Goal: Transaction & Acquisition: Book appointment/travel/reservation

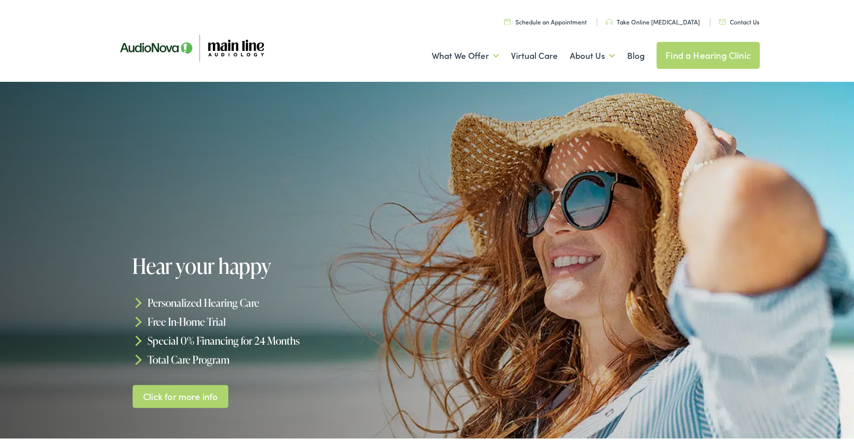
click at [560, 17] on link "Schedule an Appointment" at bounding box center [546, 19] width 82 height 8
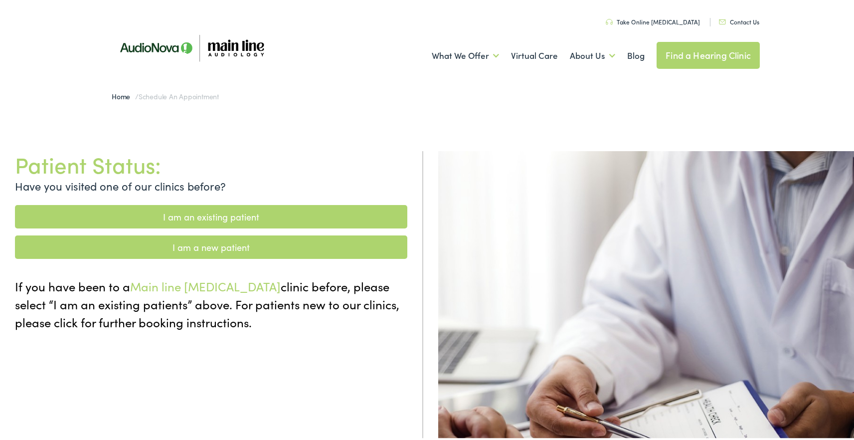
click at [207, 214] on link "I am an existing patient" at bounding box center [211, 214] width 393 height 23
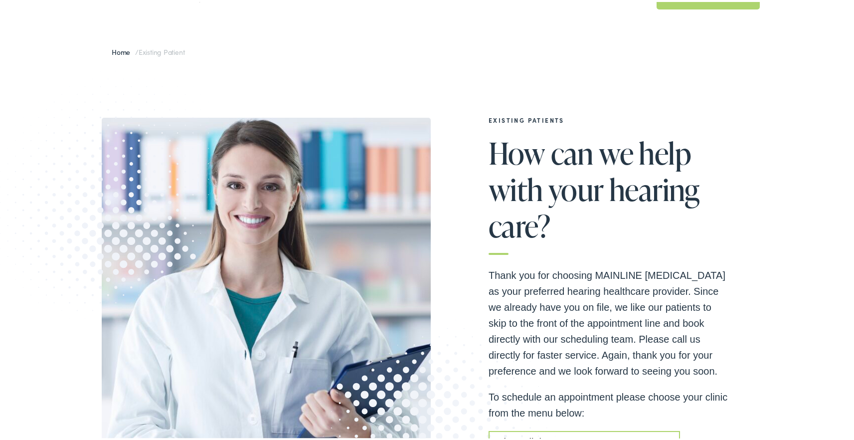
scroll to position [207, 0]
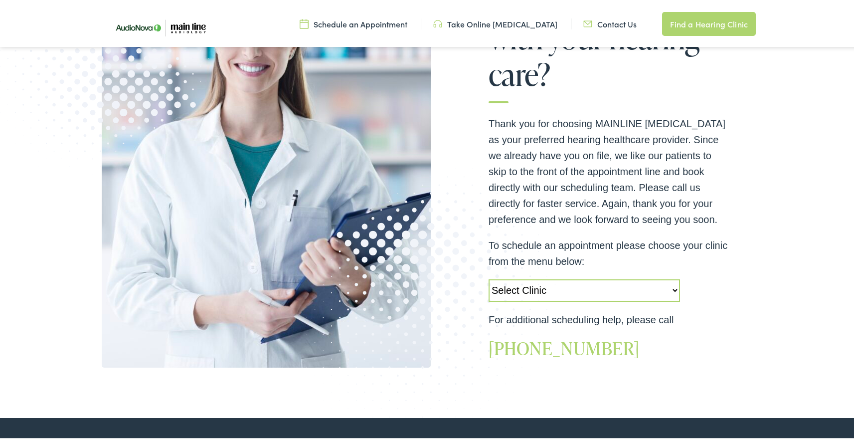
click at [636, 284] on select "Select Clinic Jenkintown-PA-AudioNova 505 Old York Road Audubon-PA-Main Line Au…" at bounding box center [585, 288] width 192 height 22
select select "https://mainline.alpacaaudiology.com/locations/narberth-pa/"
click at [489, 277] on select "Select Clinic Jenkintown-PA-AudioNova 505 Old York Road Audubon-PA-Main Line Au…" at bounding box center [585, 288] width 192 height 22
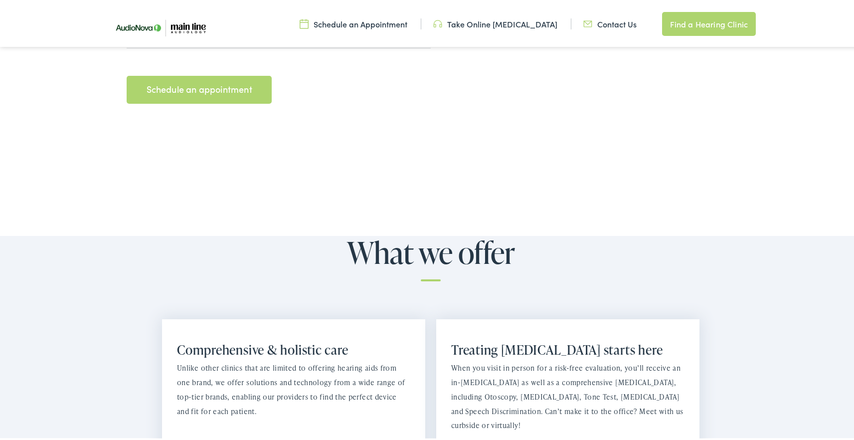
scroll to position [278, 0]
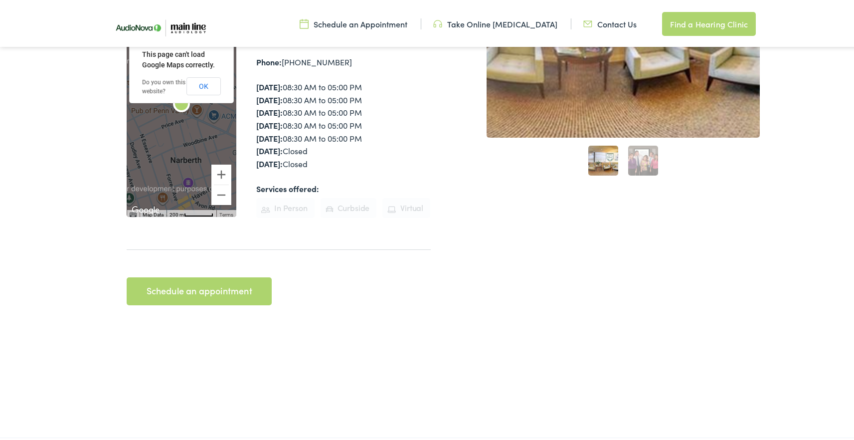
click at [226, 275] on link "Schedule an appointment" at bounding box center [199, 289] width 145 height 28
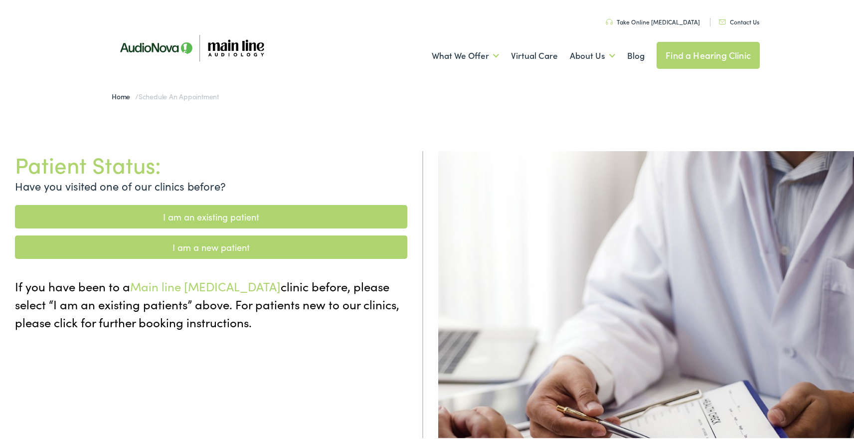
click at [212, 211] on link "I am an existing patient" at bounding box center [211, 214] width 393 height 23
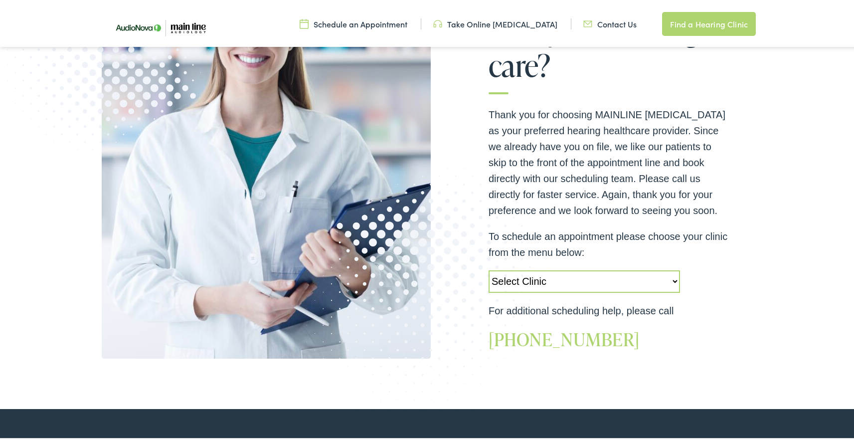
scroll to position [220, 0]
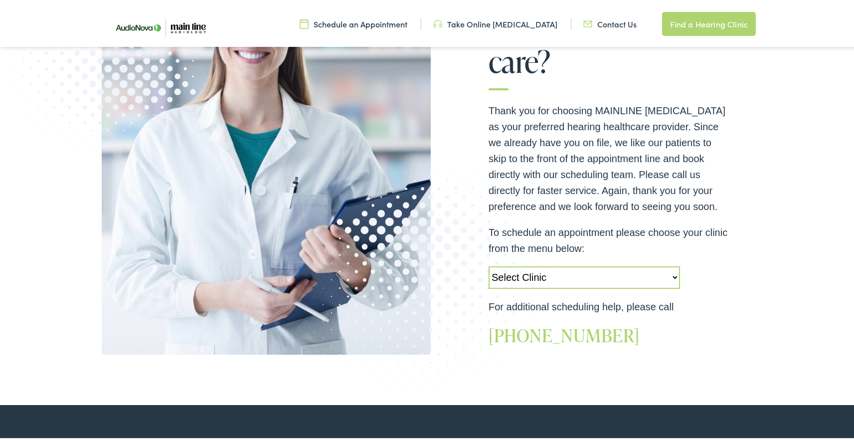
click at [590, 280] on select "Select Clinic Jenkintown-PA-AudioNova 505 Old York Road Audubon-PA-Main Line Au…" at bounding box center [585, 275] width 192 height 22
select select "https://mainline.alpacaaudiology.com/locations/narberth-pa/"
click at [489, 264] on select "Select Clinic Jenkintown-PA-AudioNova 505 Old York Road Audubon-PA-Main Line Au…" at bounding box center [585, 275] width 192 height 22
